Goal: Check status

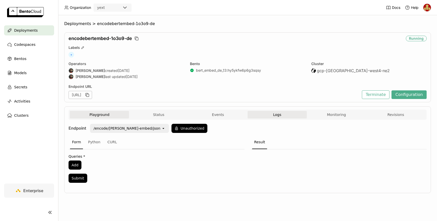
click at [287, 114] on button "Logs" at bounding box center [276, 115] width 59 height 8
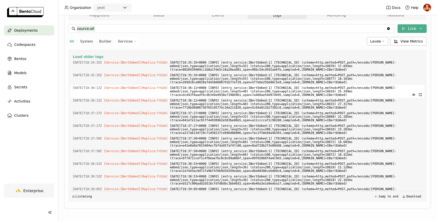
click at [213, 87] on span "[DATE]T18:36:12+0000 [INFO] [entry_service:IBertEmbed:1] [TECHNICAL_ID] (scheme…" at bounding box center [296, 91] width 253 height 13
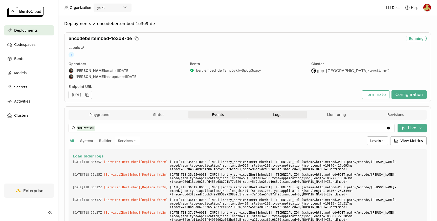
click at [215, 111] on button "Events" at bounding box center [217, 115] width 59 height 8
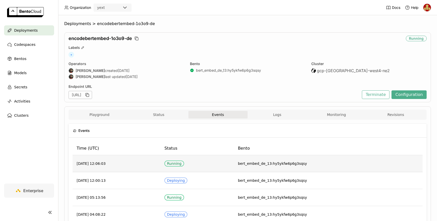
click at [101, 165] on td "[DATE] 12:06:03" at bounding box center [117, 163] width 88 height 17
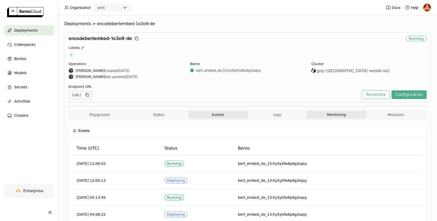
click at [347, 114] on button "Monitoring" at bounding box center [335, 115] width 59 height 8
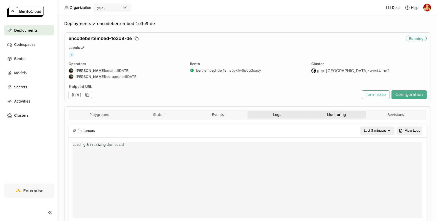
click at [285, 116] on button "Logs" at bounding box center [276, 115] width 59 height 8
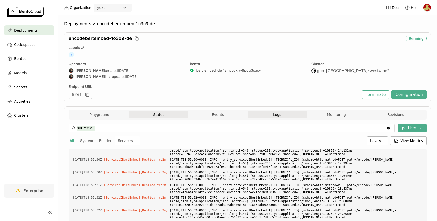
scroll to position [1109, 0]
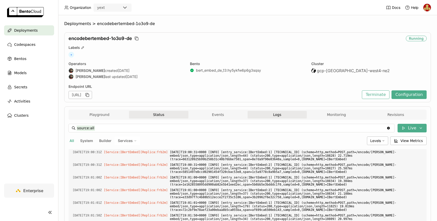
click at [148, 117] on button "Status" at bounding box center [158, 115] width 59 height 8
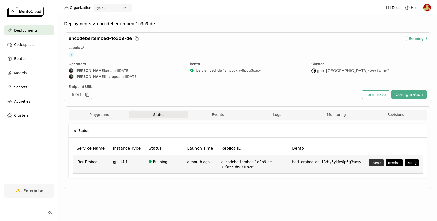
click at [378, 163] on div "Events" at bounding box center [376, 162] width 10 height 4
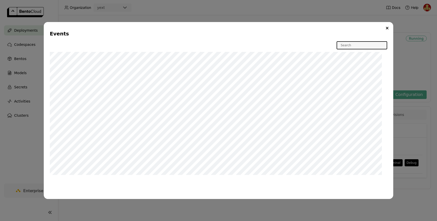
click at [235, 13] on div "Events W" at bounding box center [218, 110] width 437 height 221
